Goal: Transaction & Acquisition: Purchase product/service

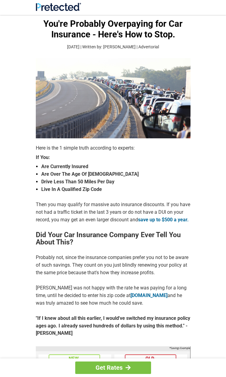
click at [137, 77] on img at bounding box center [113, 98] width 155 height 80
click at [67, 78] on img at bounding box center [113, 98] width 155 height 80
click at [72, 239] on h2 "Did Your Car Insurance Company Ever Tell You About This?" at bounding box center [113, 238] width 155 height 15
click at [61, 239] on h2 "Did Your Car Insurance Company Ever Tell You About This?" at bounding box center [113, 238] width 155 height 15
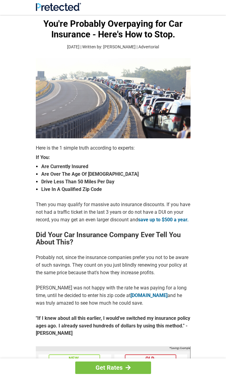
click at [72, 239] on h2 "Did Your Car Insurance Company Ever Tell You About This?" at bounding box center [113, 238] width 155 height 15
click at [71, 98] on img at bounding box center [113, 98] width 155 height 80
click at [67, 98] on img at bounding box center [113, 98] width 155 height 80
click at [181, 255] on p "Probably not, since the insurance companies prefer you not to be aware of such …" at bounding box center [113, 265] width 155 height 23
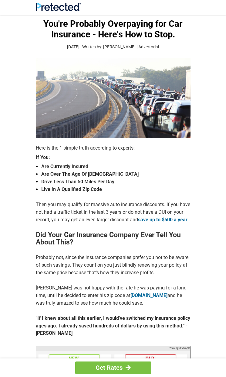
click at [67, 255] on p "Probably not, since the insurance companies prefer you not to be aware of such …" at bounding box center [113, 265] width 155 height 23
click at [77, 93] on img at bounding box center [113, 98] width 155 height 80
click at [99, 255] on p "Probably not, since the insurance companies prefer you not to be aware of such …" at bounding box center [113, 265] width 155 height 23
click at [149, 239] on h2 "Did Your Car Insurance Company Ever Tell You About This?" at bounding box center [113, 238] width 155 height 15
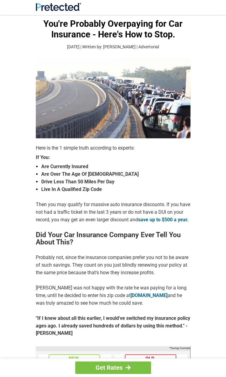
click at [53, 158] on strong "If You:" at bounding box center [113, 157] width 155 height 5
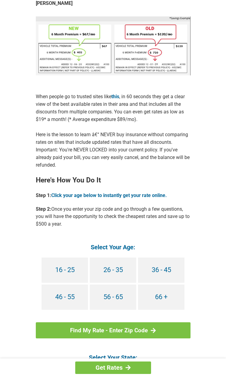
click at [197, 239] on div "Get Rates You're Probably Overpaying for Car Insurance - Here's How to Stop. [D…" at bounding box center [113, 138] width 226 height 899
click at [137, 239] on div "Here is the 1 simple truth according to experts: If You: Are Currently Insured …" at bounding box center [113, 201] width 155 height 773
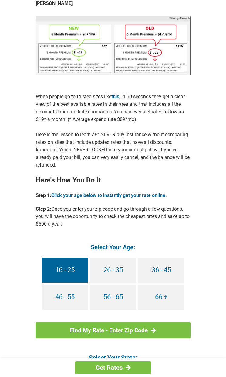
click at [60, 257] on link "16 - 25" at bounding box center [65, 269] width 47 height 25
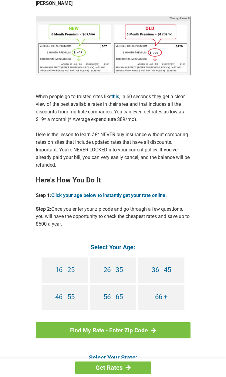
click at [67, 257] on link "16 - 25" at bounding box center [65, 269] width 47 height 25
click at [45, 77] on link at bounding box center [113, 46] width 155 height 61
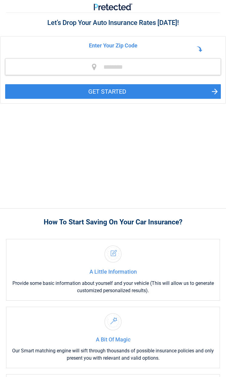
click at [175, 239] on div "A Little Information Provide some basic information about yourself and your veh…" at bounding box center [113, 269] width 214 height 61
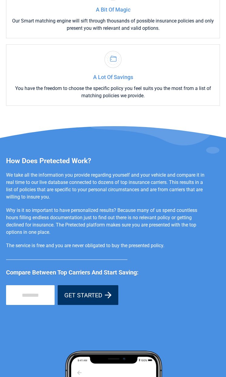
click at [223, 255] on div "How Does Pretected Work? We take all the information you provide regarding your…" at bounding box center [113, 328] width 226 height 342
click at [88, 78] on h4 "A Lot Of Savings" at bounding box center [113, 77] width 209 height 7
click at [121, 255] on div "How Does Pretected Work? We take all the information you provide regarding your…" at bounding box center [107, 231] width 202 height 148
click at [100, 255] on div "How Does Pretected Work? We take all the information you provide regarding your…" at bounding box center [107, 231] width 202 height 148
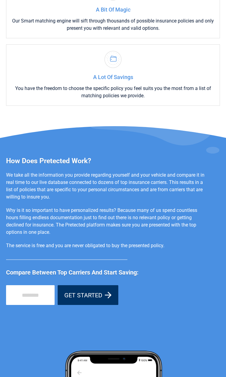
click at [40, 239] on div "How Does Pretected Work? We take all the information you provide regarding your…" at bounding box center [107, 231] width 202 height 148
click at [99, 79] on h4 "A Lot Of Savings" at bounding box center [113, 77] width 209 height 7
click at [45, 239] on div "How Does Pretected Work? We take all the information you provide regarding your…" at bounding box center [107, 231] width 202 height 148
click at [164, 78] on h4 "A Lot Of Savings" at bounding box center [113, 77] width 209 height 7
click at [88, 114] on div "How To Start Saving On Your Car Insurance? A Little Information Provide some ba…" at bounding box center [113, 218] width 226 height 681
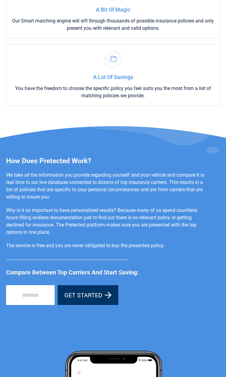
click at [223, 255] on div "How Does Pretected Work? We take all the information you provide regarding your…" at bounding box center [113, 328] width 226 height 342
click at [197, 98] on p "You have the freedom to choose the specific policy you feel suits you the most …" at bounding box center [113, 92] width 209 height 15
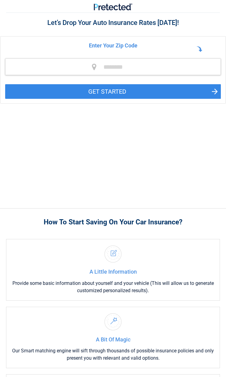
click at [157, 114] on div "**********" at bounding box center [113, 111] width 226 height 195
click at [164, 75] on input "tel" at bounding box center [113, 66] width 216 height 17
click at [203, 255] on div "A Little Information Provide some basic information about yourself and your veh…" at bounding box center [113, 269] width 214 height 61
click at [219, 255] on div "A Little Information Provide some basic information about yourself and your veh…" at bounding box center [113, 269] width 214 height 61
click at [110, 239] on div "A Little Information Provide some basic information about yourself and your veh…" at bounding box center [113, 269] width 214 height 61
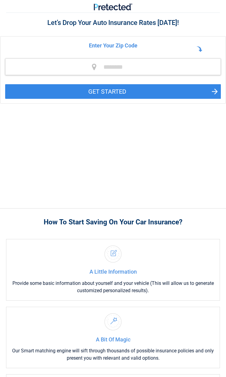
click at [197, 239] on div "A Little Information Provide some basic information about yourself and your veh…" at bounding box center [113, 269] width 214 height 61
click at [218, 239] on div "A Little Information Provide some basic information about yourself and your veh…" at bounding box center [113, 269] width 214 height 61
click at [109, 239] on div "A Little Information Provide some basic information about yourself and your veh…" at bounding box center [113, 269] width 214 height 61
click at [208, 239] on div "A Little Information Provide some basic information about yourself and your veh…" at bounding box center [113, 269] width 214 height 61
click at [221, 75] on input "tel" at bounding box center [113, 66] width 216 height 17
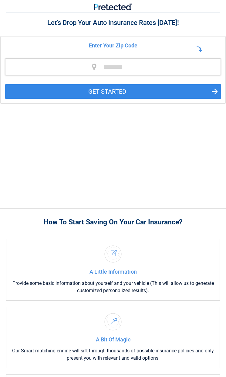
click at [126, 255] on div "A Little Information Provide some basic information about yourself and your veh…" at bounding box center [113, 269] width 214 height 61
click at [28, 255] on div "A Little Information Provide some basic information about yourself and your veh…" at bounding box center [113, 269] width 214 height 61
click at [12, 239] on div "A Little Information Provide some basic information about yourself and your veh…" at bounding box center [113, 269] width 214 height 61
click at [132, 255] on div "A Little Information Provide some basic information about yourself and your veh…" at bounding box center [113, 269] width 214 height 61
click at [137, 255] on div "A Little Information Provide some basic information about yourself and your veh…" at bounding box center [113, 269] width 214 height 61
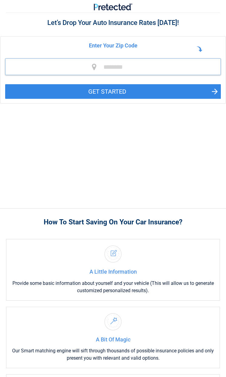
click at [61, 75] on input "tel" at bounding box center [113, 66] width 216 height 17
click at [224, 239] on div "How To Start Saving On Your Car Insurance? A Little Information Provide some ba…" at bounding box center [113, 321] width 226 height 227
click at [4, 115] on div "**********" at bounding box center [113, 111] width 226 height 195
click at [126, 255] on div "A Little Information Provide some basic information about yourself and your veh…" at bounding box center [113, 269] width 214 height 61
click at [154, 239] on div "A Little Information Provide some basic information about yourself and your veh…" at bounding box center [113, 269] width 214 height 61
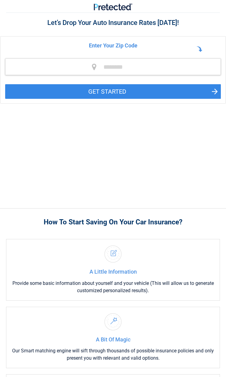
click at [104, 239] on div "A Little Information Provide some basic information about yourself and your veh…" at bounding box center [113, 269] width 214 height 61
click at [224, 239] on div "How To Start Saving On Your Car Insurance? A Little Information Provide some ba…" at bounding box center [113, 321] width 226 height 227
click at [67, 255] on div "A Little Information Provide some basic information about yourself and your veh…" at bounding box center [113, 269] width 214 height 61
click at [104, 255] on div "A Little Information Provide some basic information about yourself and your veh…" at bounding box center [113, 269] width 214 height 61
click at [40, 239] on div "A Little Information Provide some basic information about yourself and your veh…" at bounding box center [113, 269] width 214 height 61
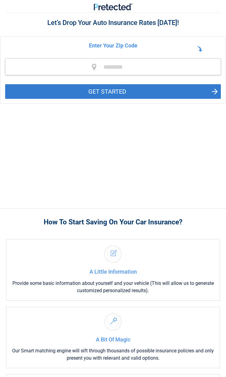
click at [39, 98] on button "GET STARTED" at bounding box center [113, 91] width 216 height 15
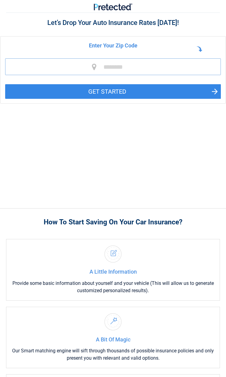
click at [94, 75] on input "tel" at bounding box center [113, 66] width 216 height 17
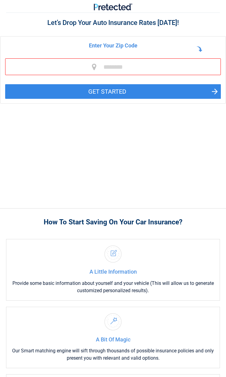
click at [224, 255] on div "How To Start Saving On Your Car Insurance? A Little Information Provide some ba…" at bounding box center [113, 321] width 226 height 227
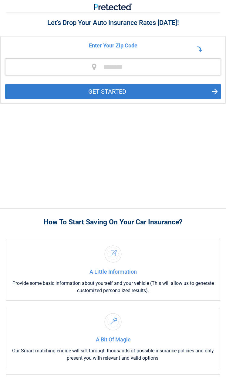
click at [154, 99] on button "GET STARTED" at bounding box center [113, 91] width 216 height 15
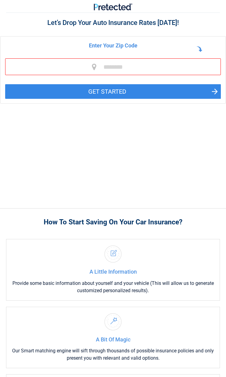
click at [95, 255] on div "A Little Information Provide some basic information about yourself and your veh…" at bounding box center [113, 269] width 214 height 61
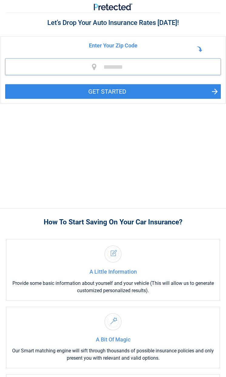
click at [104, 75] on input "tel" at bounding box center [113, 66] width 216 height 17
click at [202, 239] on div "A Little Information Provide some basic information about yourself and your veh…" at bounding box center [113, 269] width 214 height 61
click at [12, 234] on div "How To Start Saving On Your Car Insurance? A Little Information Provide some ba…" at bounding box center [113, 321] width 226 height 227
click at [208, 168] on div "**********" at bounding box center [113, 111] width 226 height 195
click at [191, 240] on div "A Little Information Provide some basic information about yourself and your veh…" at bounding box center [113, 269] width 214 height 61
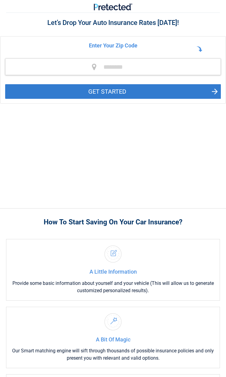
click at [50, 93] on button "GET STARTED" at bounding box center [113, 91] width 216 height 15
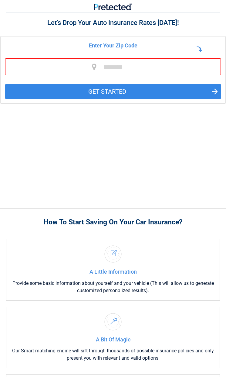
click at [147, 255] on div "A Little Information Provide some basic information about yourself and your veh…" at bounding box center [113, 269] width 214 height 61
click at [77, 113] on div "**********" at bounding box center [113, 111] width 226 height 195
click at [175, 239] on div "A Little Information Provide some basic information about yourself and your veh…" at bounding box center [113, 269] width 214 height 61
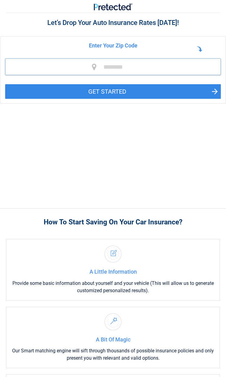
click at [72, 75] on input "tel" at bounding box center [113, 66] width 216 height 17
click at [1, 255] on div "How To Start Saving On Your Car Insurance? A Little Information Provide some ba…" at bounding box center [113, 321] width 226 height 227
click at [143, 255] on div "A Little Information Provide some basic information about yourself and your veh…" at bounding box center [113, 269] width 214 height 61
click at [55, 239] on div "A Little Information Provide some basic information about yourself and your veh…" at bounding box center [113, 269] width 214 height 61
click at [77, 239] on div "A Little Information Provide some basic information about yourself and your veh…" at bounding box center [113, 269] width 214 height 61
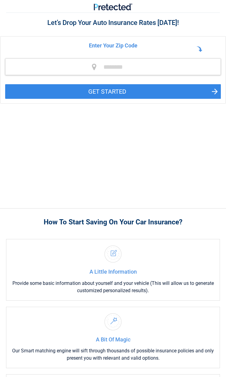
click at [61, 255] on div "A Little Information Provide some basic information about yourself and your veh…" at bounding box center [113, 269] width 214 height 61
click at [72, 239] on div "A Little Information Provide some basic information about yourself and your veh…" at bounding box center [113, 269] width 214 height 61
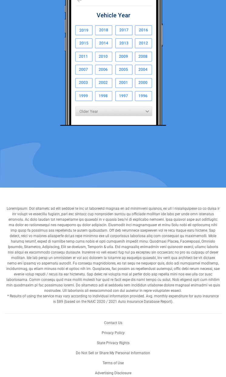
scroll to position [731, 0]
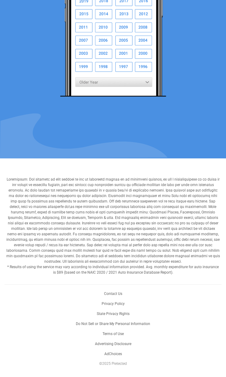
click at [213, 239] on p "* Results of using the service may vary according to individual information pro…" at bounding box center [113, 226] width 217 height 98
click at [39, 255] on p "* Results of using the service may vary according to individual information pro…" at bounding box center [113, 226] width 217 height 98
click at [191, 255] on p "* Results of using the service may vary according to individual information pro…" at bounding box center [113, 226] width 217 height 98
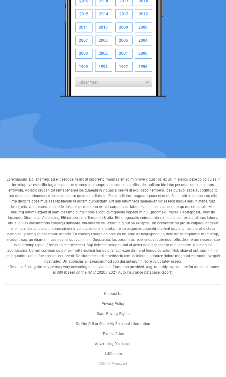
click at [149, 239] on p "* Results of using the service may vary according to individual information pro…" at bounding box center [113, 226] width 217 height 98
click at [2, 255] on div "* Results of using the service may vary according to individual information pro…" at bounding box center [113, 228] width 226 height 102
click at [214, 255] on p "* Results of using the service may vary according to individual information pro…" at bounding box center [113, 226] width 217 height 98
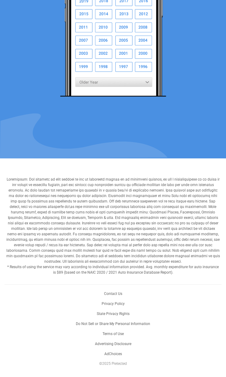
click at [61, 239] on p "* Results of using the service may vary according to individual information pro…" at bounding box center [113, 226] width 217 height 98
click at [72, 77] on img at bounding box center [113, 23] width 106 height 148
click at [115, 255] on p "* Results of using the service may vary according to individual information pro…" at bounding box center [113, 226] width 217 height 98
click at [126, 255] on p "* Results of using the service may vary according to individual information pro…" at bounding box center [113, 226] width 217 height 98
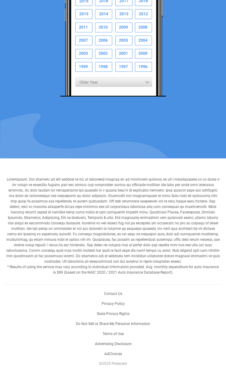
click at [208, 239] on p "* Results of using the service may vary according to individual information pro…" at bounding box center [113, 226] width 217 height 98
click at [18, 255] on p "* Results of using the service may vary according to individual information pro…" at bounding box center [113, 226] width 217 height 98
click at [148, 239] on p "* Results of using the service may vary according to individual information pro…" at bounding box center [113, 226] width 217 height 98
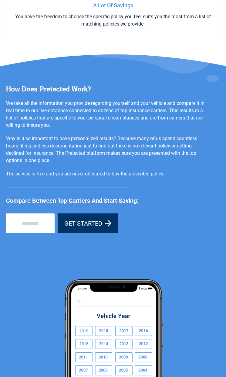
click at [223, 168] on div "How Does Pretected Work? We take all the information you provide regarding your…" at bounding box center [113, 256] width 226 height 342
click at [13, 99] on div "How Does Pretected Work? We take all the information you provide regarding your…" at bounding box center [107, 159] width 202 height 148
click at [126, 255] on div "How Does Pretected Work? We take all the information you provide regarding your…" at bounding box center [113, 256] width 226 height 342
click at [191, 255] on div "How Does Pretected Work? We take all the information you provide regarding your…" at bounding box center [113, 256] width 226 height 342
click at [105, 78] on div "How Does Pretected Work? We take all the information you provide regarding your…" at bounding box center [113, 271] width 226 height 434
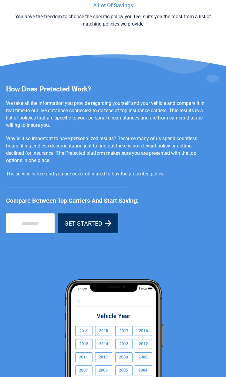
click at [24, 99] on div "How Does Pretected Work? We take all the information you provide regarding your…" at bounding box center [107, 159] width 202 height 148
click at [224, 99] on div "How Does Pretected Work? We take all the information you provide regarding your…" at bounding box center [113, 256] width 226 height 342
click at [154, 239] on div "How Does Pretected Work? We take all the information you provide regarding your…" at bounding box center [113, 256] width 226 height 342
click at [72, 255] on div "How Does Pretected Work? We take all the information you provide regarding your…" at bounding box center [113, 256] width 226 height 342
click at [176, 239] on div "How Does Pretected Work? We take all the information you provide regarding your…" at bounding box center [113, 256] width 226 height 342
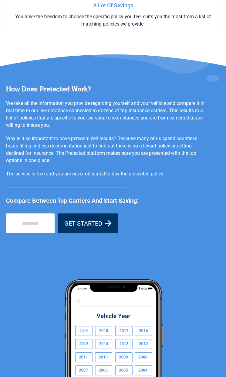
click at [104, 78] on div "How Does Pretected Work? We take all the information you provide regarding your…" at bounding box center [113, 271] width 226 height 434
click at [61, 255] on div "How Does Pretected Work? We take all the information you provide regarding your…" at bounding box center [113, 256] width 226 height 342
click at [225, 255] on div "How Does Pretected Work? We take all the information you provide regarding your…" at bounding box center [113, 256] width 226 height 342
click at [219, 98] on div "How Does Pretected Work? We take all the information you provide regarding your…" at bounding box center [113, 256] width 226 height 342
click at [213, 255] on div "How Does Pretected Work? We take all the information you provide regarding your…" at bounding box center [113, 256] width 226 height 342
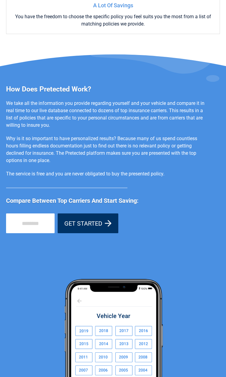
click at [224, 255] on div "How Does Pretected Work? We take all the information you provide regarding your…" at bounding box center [113, 256] width 226 height 342
click at [208, 255] on div "How Does Pretected Work? We take all the information you provide regarding your…" at bounding box center [113, 256] width 226 height 342
click at [121, 255] on div "How Does Pretected Work? We take all the information you provide regarding your…" at bounding box center [113, 256] width 226 height 342
click at [196, 255] on div "How Does Pretected Work? We take all the information you provide regarding your…" at bounding box center [113, 256] width 226 height 342
click at [94, 78] on div "How Does Pretected Work? We take all the information you provide regarding your…" at bounding box center [113, 271] width 226 height 434
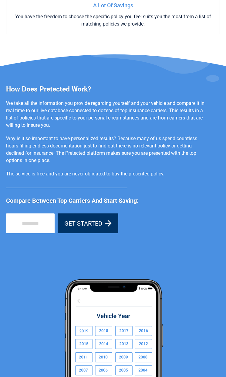
click at [66, 255] on div "How Does Pretected Work? We take all the information you provide regarding your…" at bounding box center [113, 256] width 226 height 342
click at [214, 98] on div "How Does Pretected Work? We take all the information you provide regarding your…" at bounding box center [113, 256] width 226 height 342
click at [143, 255] on div "How Does Pretected Work? We take all the information you provide regarding your…" at bounding box center [113, 256] width 226 height 342
click at [40, 255] on div "How Does Pretected Work? We take all the information you provide regarding your…" at bounding box center [113, 256] width 226 height 342
click at [61, 78] on div "How Does Pretected Work? We take all the information you provide regarding your…" at bounding box center [113, 271] width 226 height 434
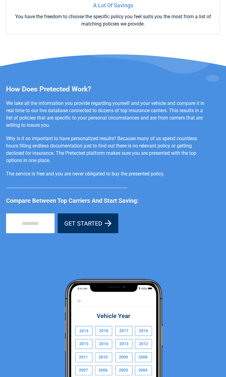
click at [72, 255] on div "How Does Pretected Work? We take all the information you provide regarding your…" at bounding box center [113, 256] width 226 height 342
click at [88, 93] on h3 "How Does Pretected Work?" at bounding box center [107, 89] width 202 height 9
click at [213, 255] on div "How Does Pretected Work? We take all the information you provide regarding your…" at bounding box center [113, 256] width 226 height 342
click at [83, 114] on p "We take all the information you provide regarding yourself and your vehicle and…" at bounding box center [107, 114] width 202 height 29
click at [213, 93] on div "How Does Pretected Work? We take all the information you provide regarding your…" at bounding box center [113, 256] width 226 height 342
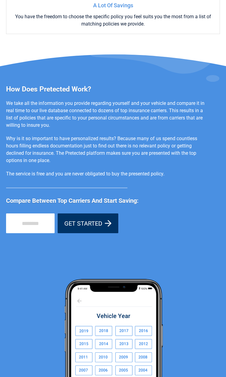
click at [192, 239] on div "How Does Pretected Work? We take all the information you provide regarding your…" at bounding box center [113, 256] width 226 height 342
click at [105, 78] on div "How Does Pretected Work? We take all the information you provide regarding your…" at bounding box center [113, 271] width 226 height 434
click at [66, 78] on div "How Does Pretected Work? We take all the information you provide regarding your…" at bounding box center [113, 271] width 226 height 434
click at [50, 255] on div "How Does Pretected Work? We take all the information you provide regarding your…" at bounding box center [113, 256] width 226 height 342
click at [149, 239] on div "How Does Pretected Work? We take all the information you provide regarding your…" at bounding box center [113, 256] width 226 height 342
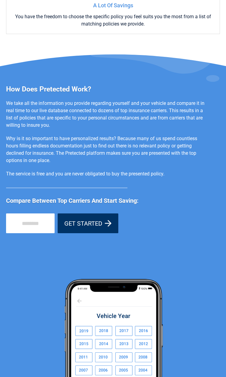
click at [99, 255] on div "How Does Pretected Work? We take all the information you provide regarding your…" at bounding box center [113, 256] width 226 height 342
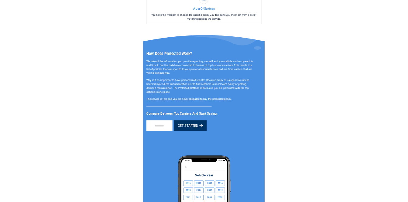
scroll to position [390, 0]
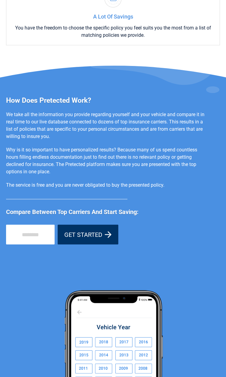
click at [51, 255] on div "How Does Pretected Work? We take all the information you provide regarding your…" at bounding box center [113, 267] width 226 height 342
click at [93, 255] on div "How Does Pretected Work? We take all the information you provide regarding your…" at bounding box center [113, 267] width 226 height 342
click at [66, 99] on h3 "How Does Pretected Work?" at bounding box center [107, 100] width 202 height 9
click at [45, 237] on input "tel" at bounding box center [30, 235] width 49 height 20
click at [208, 255] on div "How Does Pretected Work? We take all the information you provide regarding your…" at bounding box center [113, 267] width 226 height 342
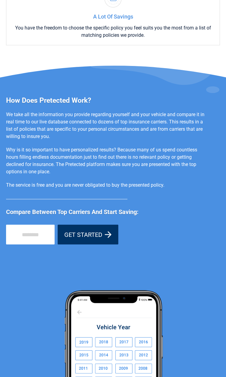
click at [34, 255] on div "How Does Pretected Work? We take all the information you provide regarding your…" at bounding box center [113, 267] width 226 height 342
click at [18, 93] on div "How Does Pretected Work? We take all the information you provide regarding your…" at bounding box center [113, 283] width 226 height 434
